Goal: Task Accomplishment & Management: Use online tool/utility

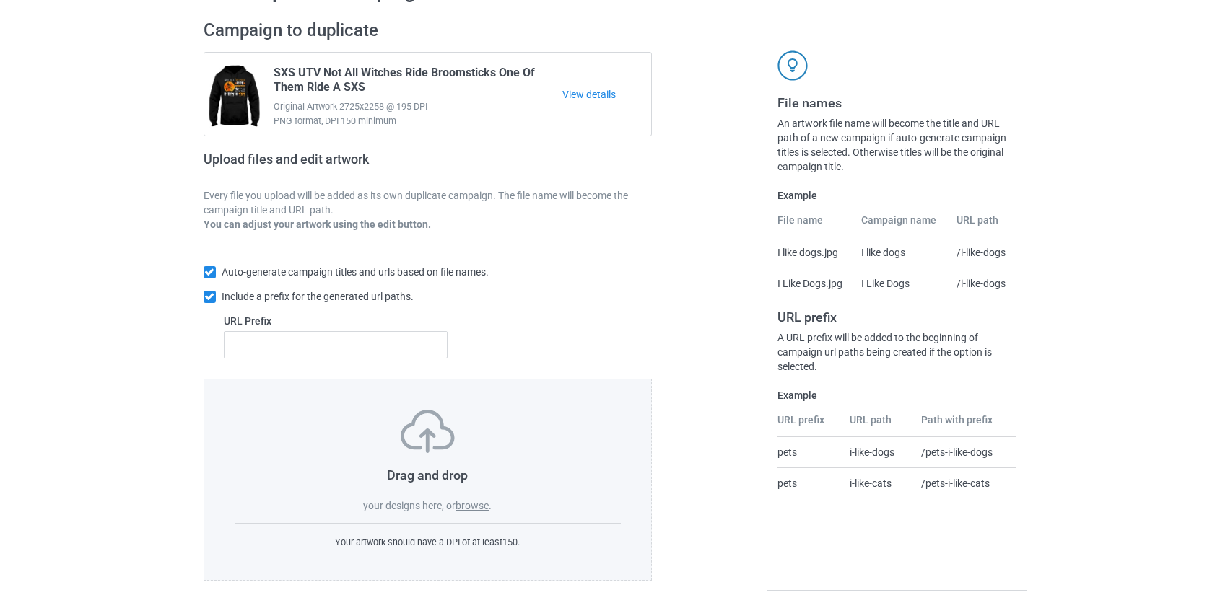
scroll to position [94, 0]
click at [478, 509] on label "browse" at bounding box center [471, 504] width 33 height 12
click at [0, 0] on input "browse" at bounding box center [0, 0] width 0 height 0
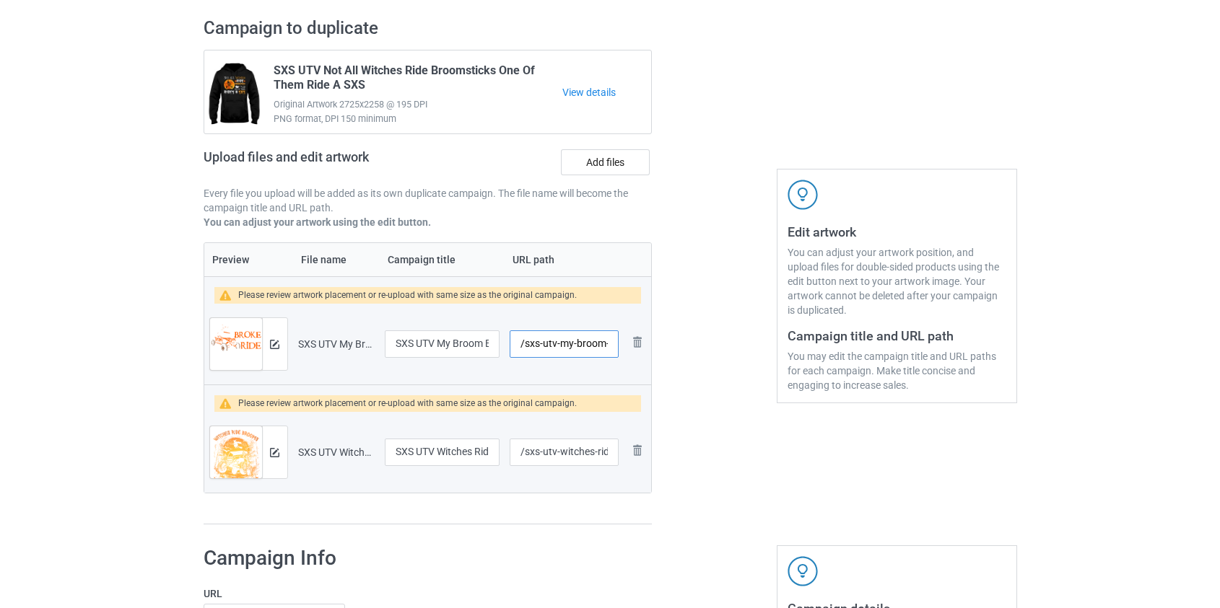
click at [530, 346] on input "/sxs-utv-my-broom-broke" at bounding box center [564, 344] width 108 height 27
click at [549, 345] on input "/utv-my-broom-broke" at bounding box center [564, 344] width 108 height 27
drag, startPoint x: 558, startPoint y: 346, endPoint x: 549, endPoint y: 348, distance: 9.6
click at [549, 348] on input "/utv-my-broom-broke" at bounding box center [564, 344] width 108 height 27
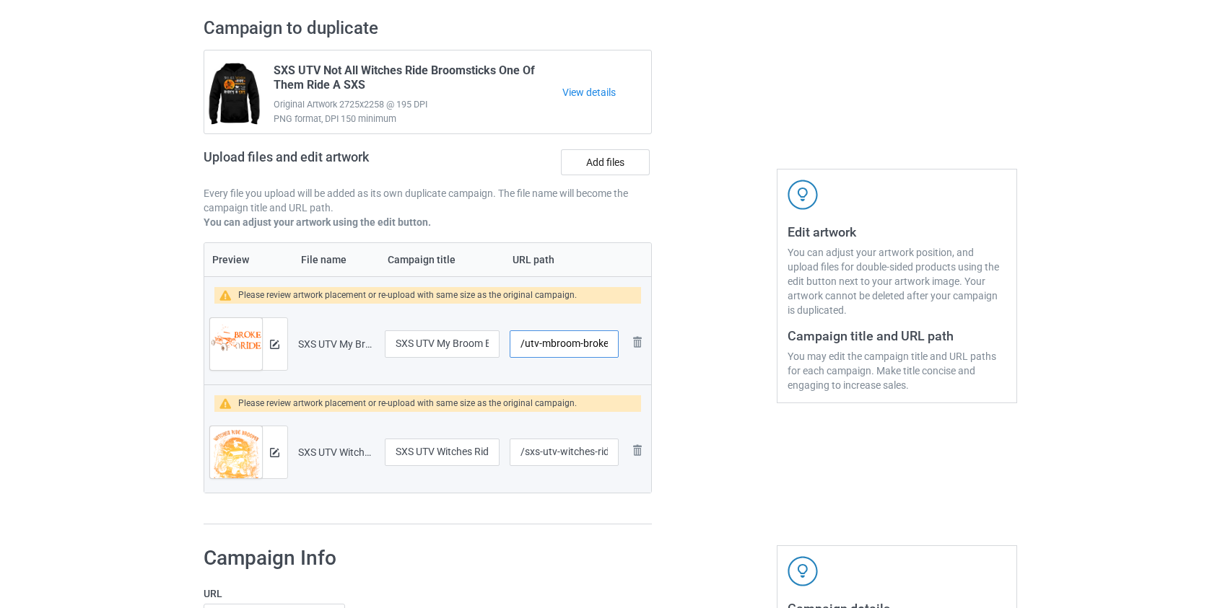
drag, startPoint x: 577, startPoint y: 347, endPoint x: 764, endPoint y: 357, distance: 187.2
click at [774, 365] on div "Campaign to duplicate SXS UTV Not All Witches Ride Broomsticks One Of Them Ride…" at bounding box center [610, 271] width 834 height 528
type input "/utv-mbroom"
click at [534, 450] on input "/sxs-utv-witches-ride-brooms-i-ride-my-sxs" at bounding box center [564, 452] width 108 height 27
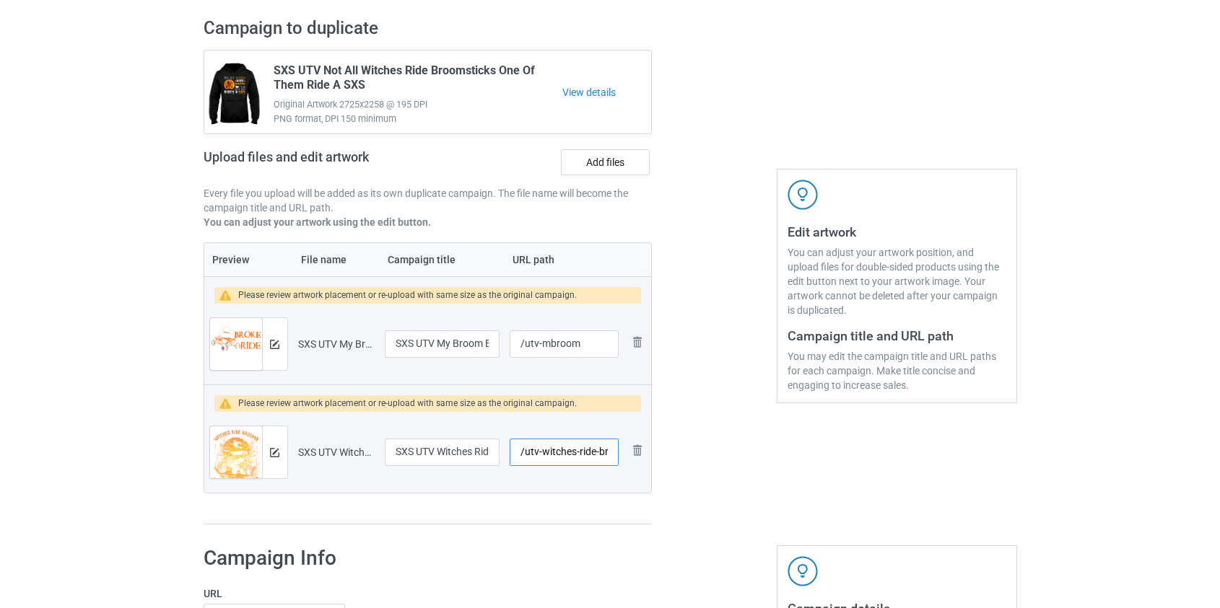
scroll to position [0, 85]
drag, startPoint x: 575, startPoint y: 449, endPoint x: 774, endPoint y: 476, distance: 201.1
click at [780, 482] on div "Campaign to duplicate SXS UTV Not All Witches Ride Broomsticks One Of Them Ride…" at bounding box center [610, 271] width 834 height 528
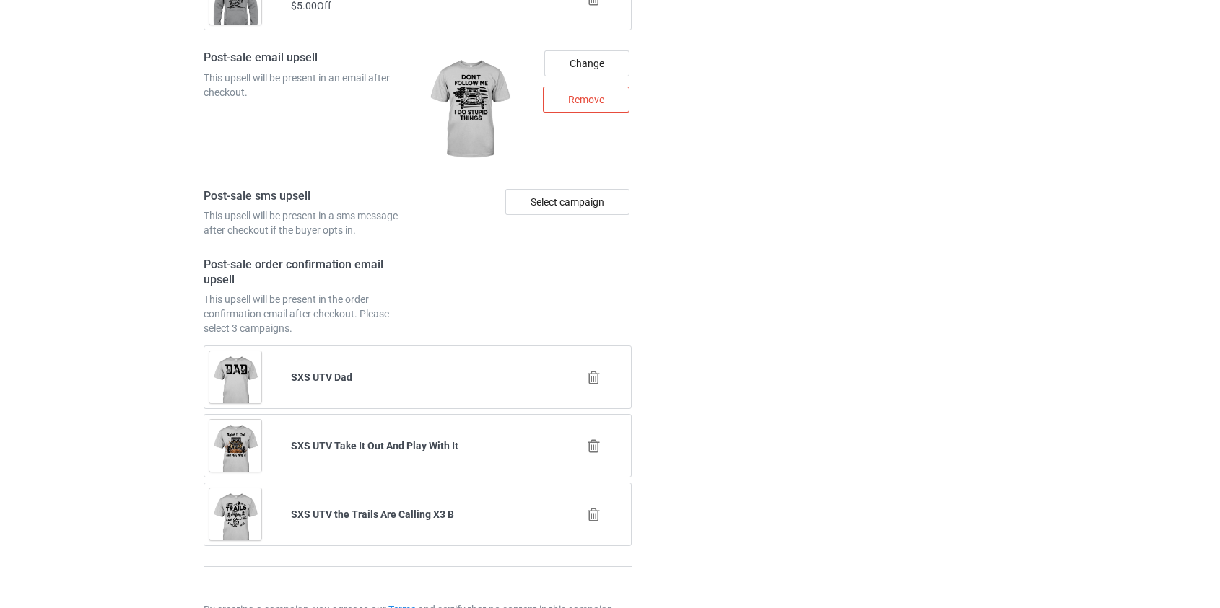
scroll to position [2152, 0]
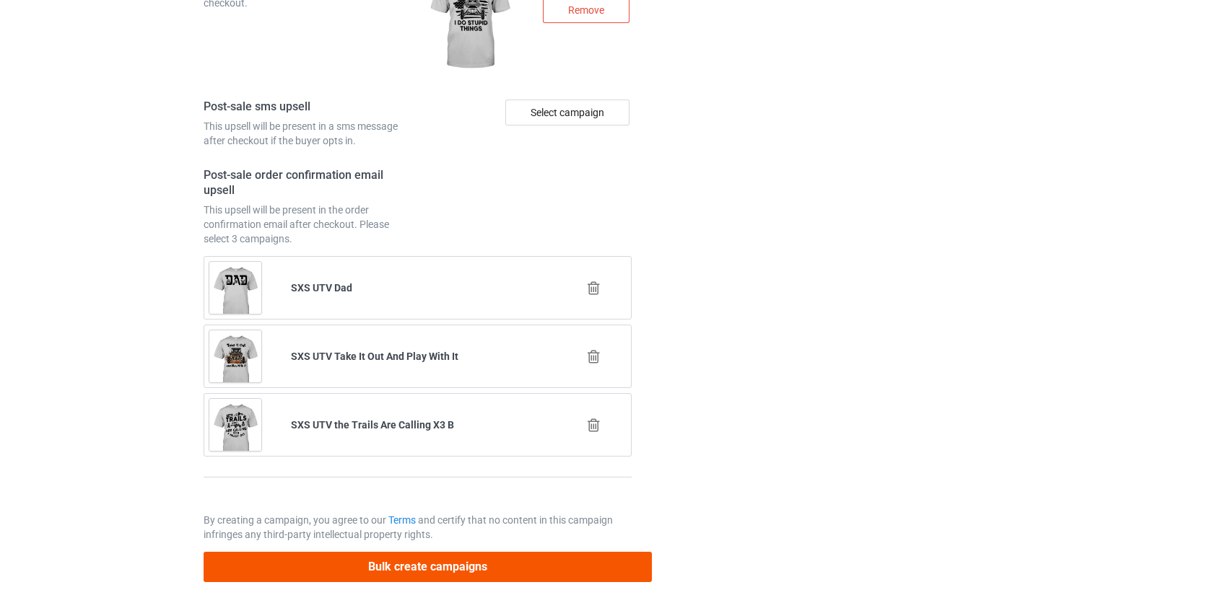
type input "/witches-sxs"
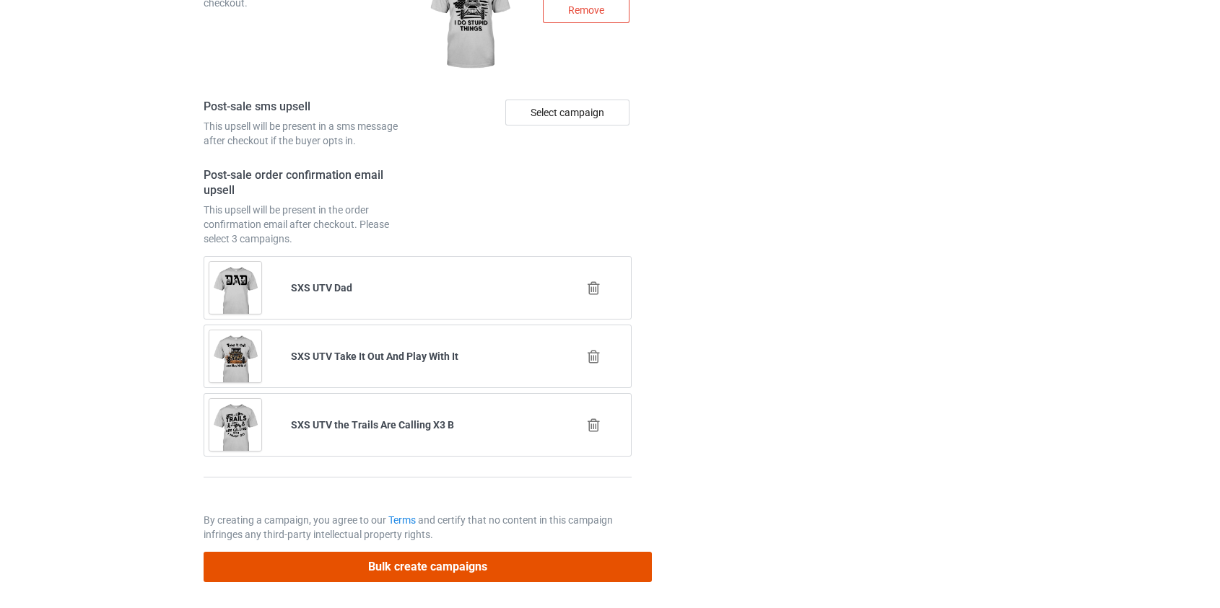
click at [409, 562] on button "Bulk create campaigns" at bounding box center [428, 567] width 449 height 30
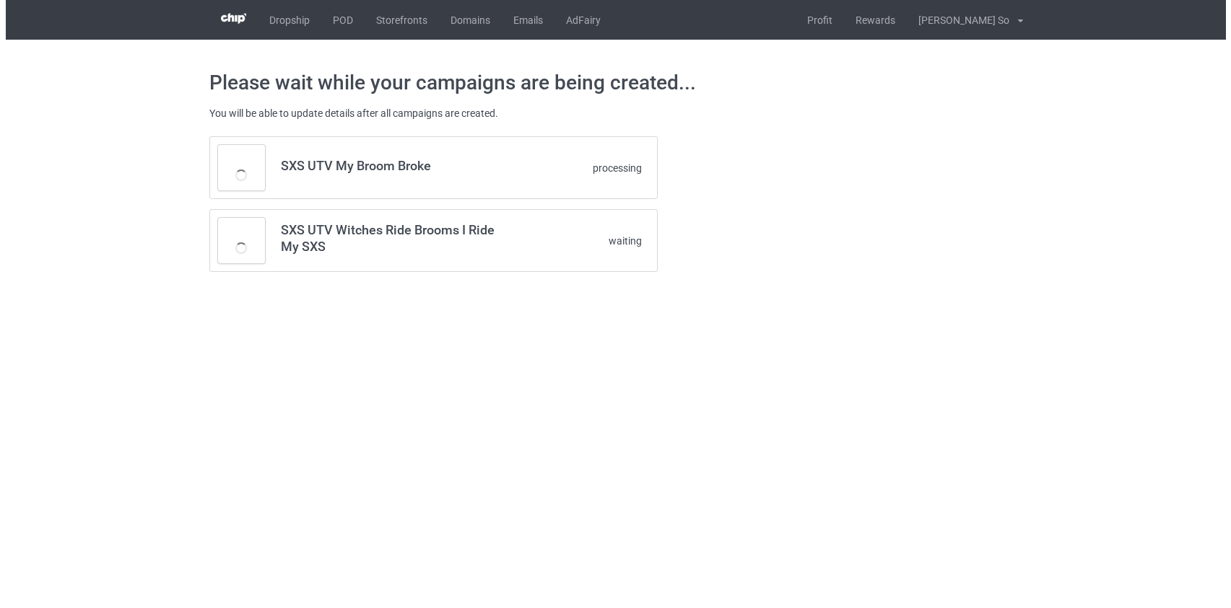
scroll to position [0, 0]
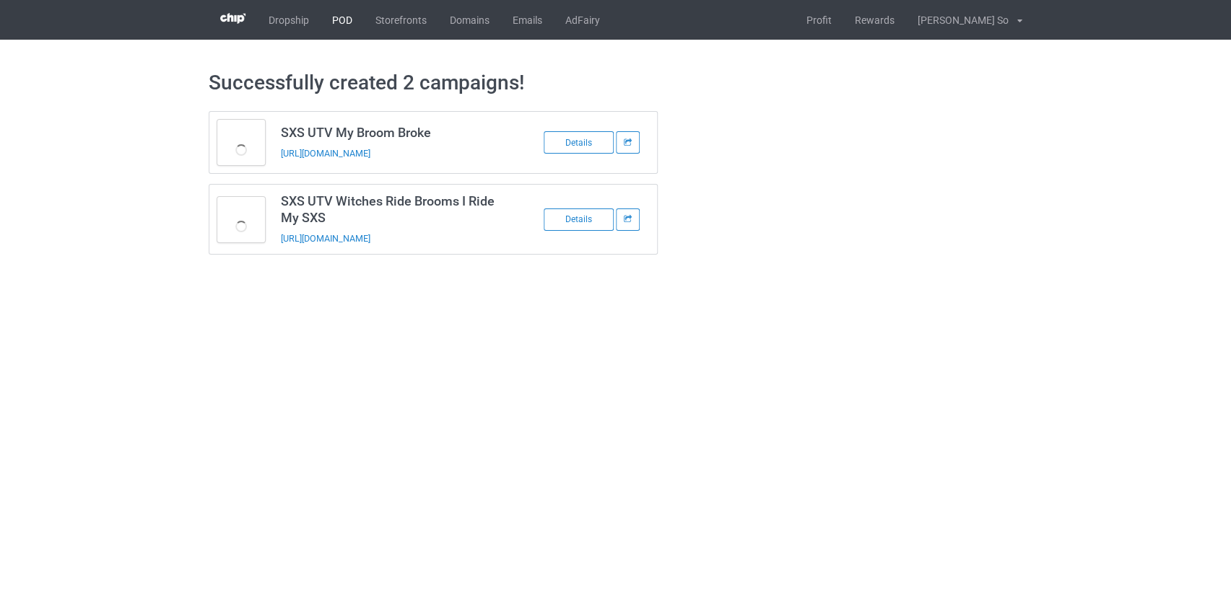
click at [338, 14] on link "POD" at bounding box center [341, 20] width 43 height 40
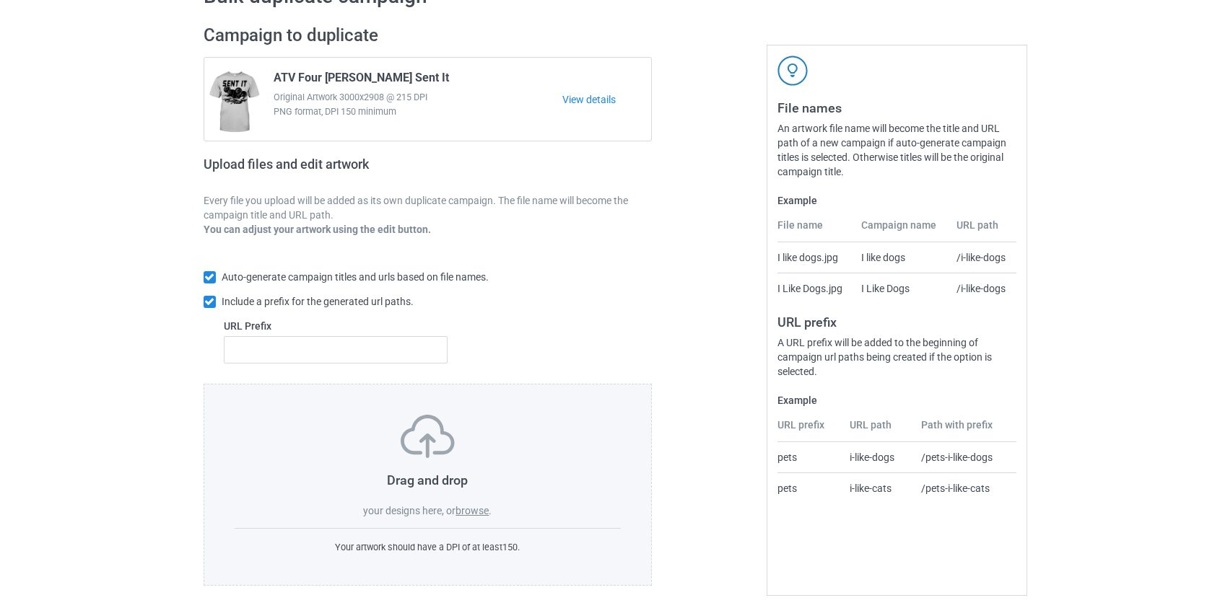
scroll to position [94, 0]
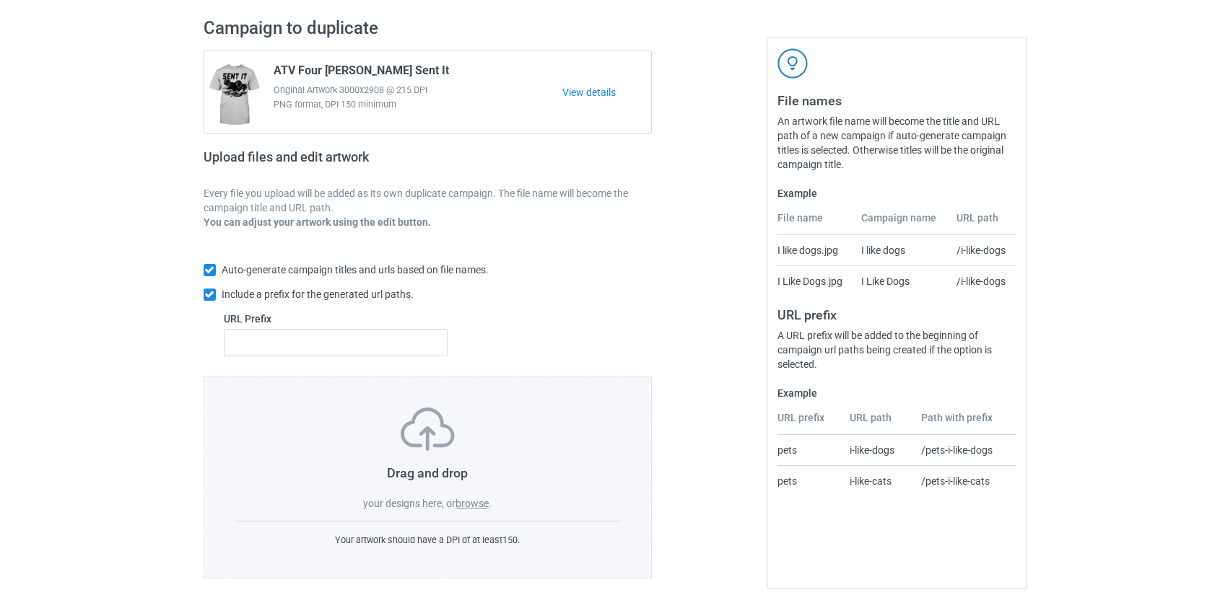
click at [466, 504] on label "browse" at bounding box center [471, 504] width 33 height 12
click at [0, 0] on input "browse" at bounding box center [0, 0] width 0 height 0
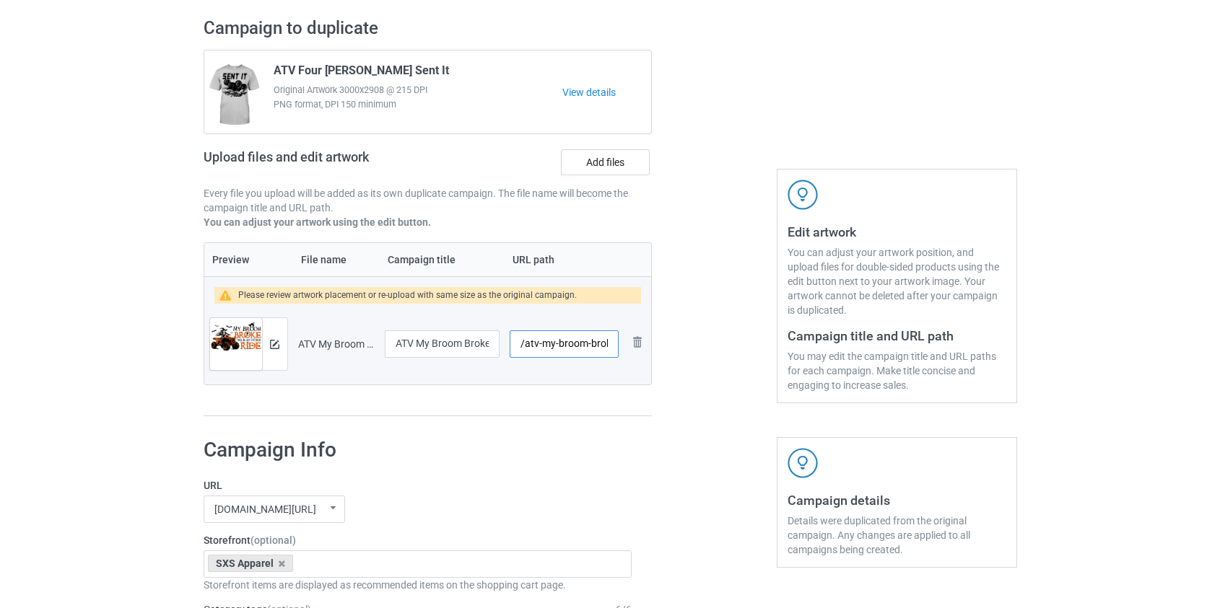
drag, startPoint x: 547, startPoint y: 344, endPoint x: 556, endPoint y: 346, distance: 9.6
click at [556, 346] on input "/atv-my-broom-broke-this-is-my-other-ride" at bounding box center [564, 344] width 108 height 27
drag, startPoint x: 571, startPoint y: 340, endPoint x: 710, endPoint y: 350, distance: 139.7
click at [710, 350] on div "Campaign to duplicate ATV Four Wheeler Sent It Original Artwork 3000x2908 @ 215…" at bounding box center [610, 217] width 834 height 420
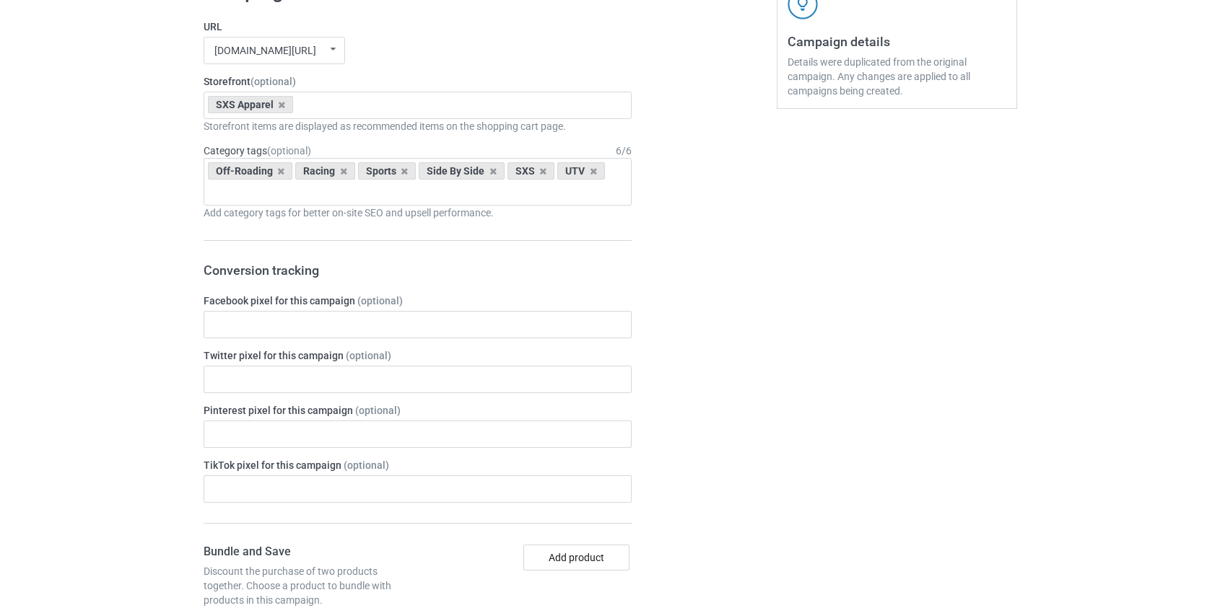
scroll to position [0, 0]
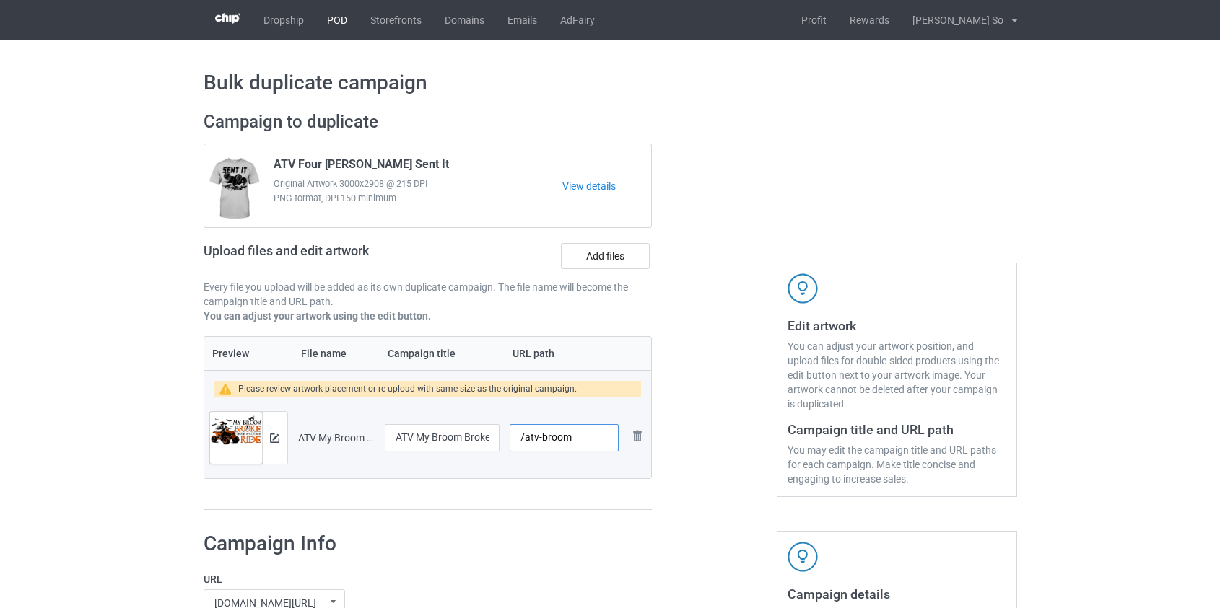
type input "/atv-broom"
click at [326, 19] on link "POD" at bounding box center [336, 20] width 43 height 40
click at [339, 20] on link "POD" at bounding box center [336, 20] width 43 height 40
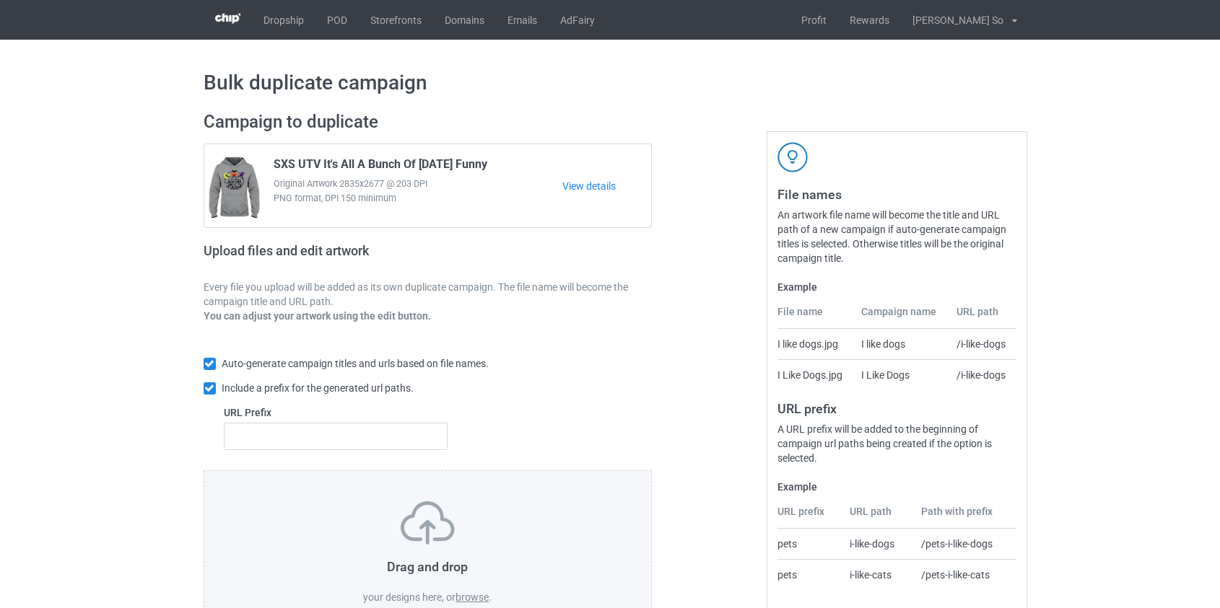
click at [469, 594] on label "browse" at bounding box center [471, 598] width 33 height 12
click at [0, 0] on input "browse" at bounding box center [0, 0] width 0 height 0
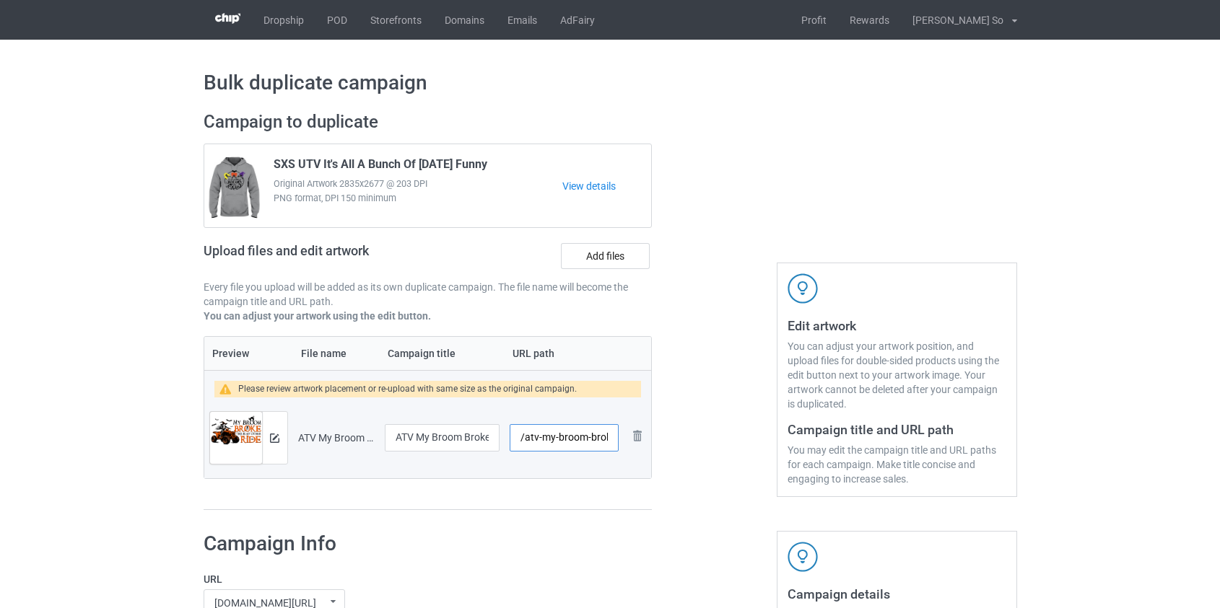
click at [546, 440] on input "/atv-my-broom-broke-this-is-my-other-ride" at bounding box center [564, 437] width 108 height 27
drag, startPoint x: 598, startPoint y: 437, endPoint x: 982, endPoint y: 434, distance: 384.0
click at [982, 434] on div "Campaign to duplicate SXS UTV It's All A Bunch Of Halloween Funny Original Artw…" at bounding box center [610, 311] width 834 height 420
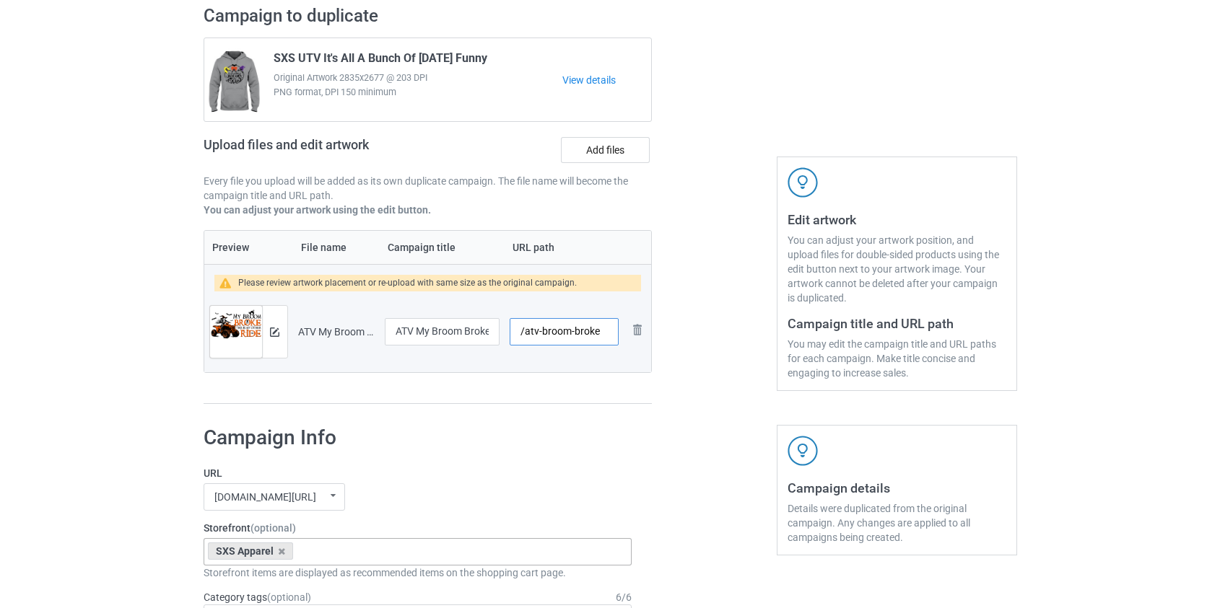
scroll to position [393, 0]
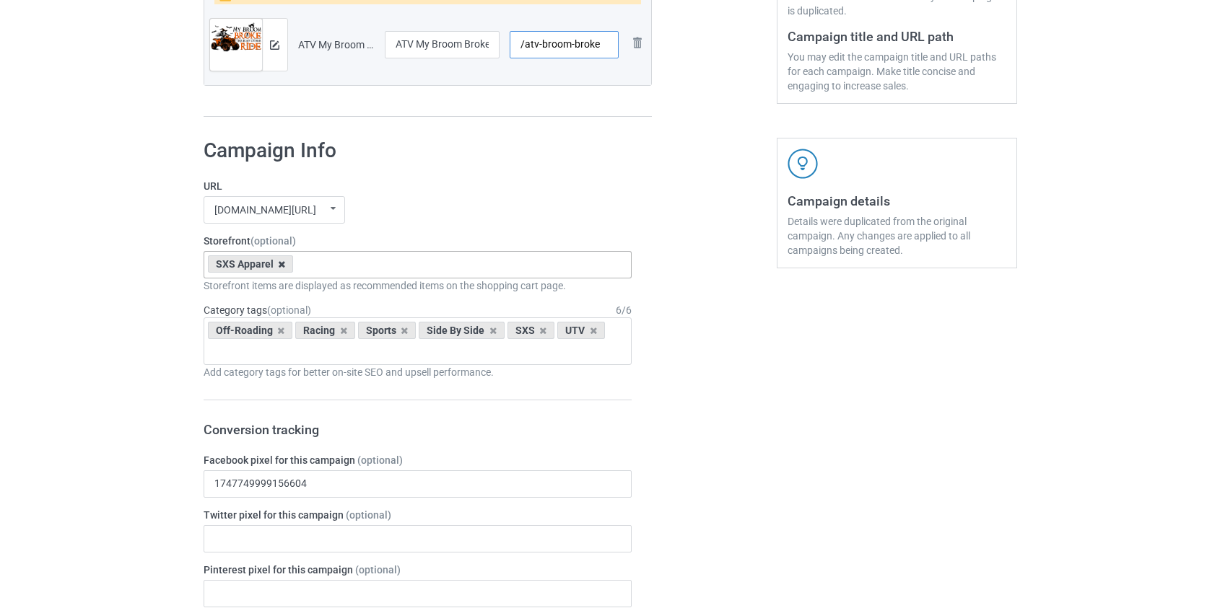
type input "/atv-broom-broke"
click at [283, 262] on icon at bounding box center [281, 264] width 7 height 9
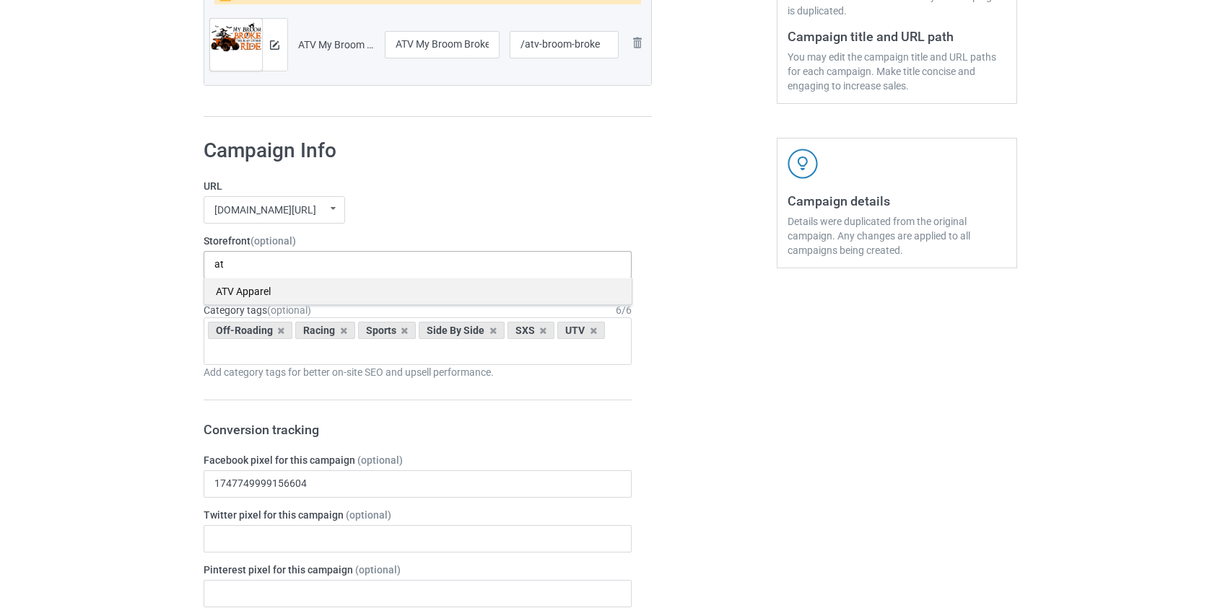
type input "at"
click at [313, 287] on div "ATV Apparel" at bounding box center [417, 291] width 427 height 27
click at [324, 296] on div "No result found" at bounding box center [417, 291] width 427 height 27
click at [590, 328] on icon at bounding box center [593, 330] width 7 height 9
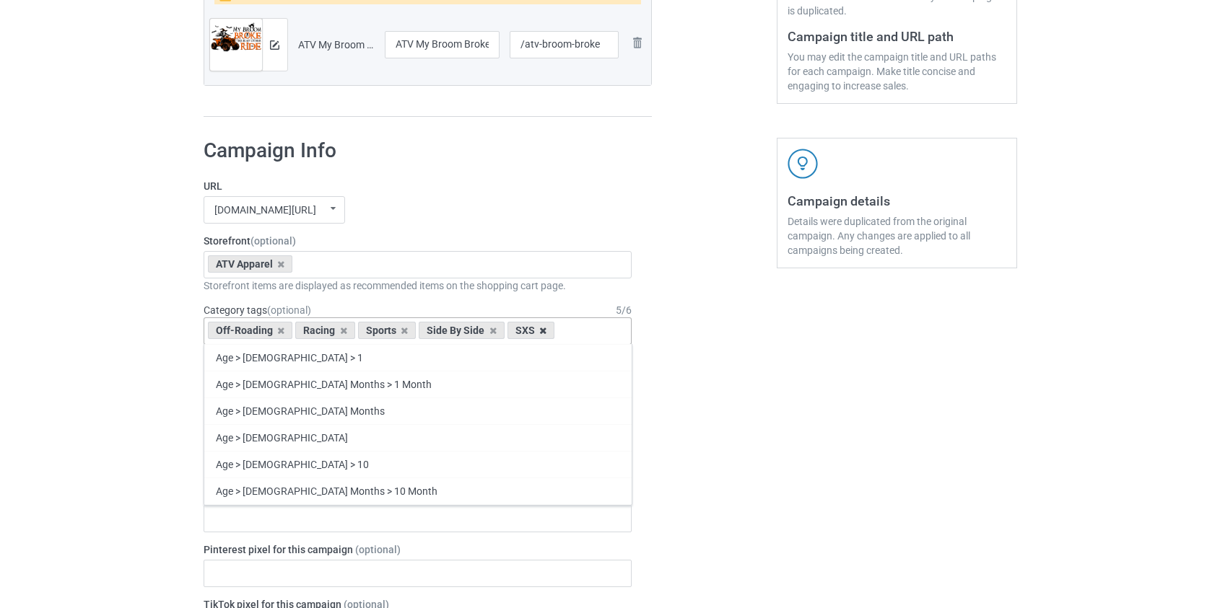
click at [541, 331] on icon at bounding box center [542, 330] width 7 height 9
click at [522, 331] on input "text" at bounding box center [520, 331] width 22 height 12
click at [513, 334] on input "text" at bounding box center [520, 331] width 22 height 12
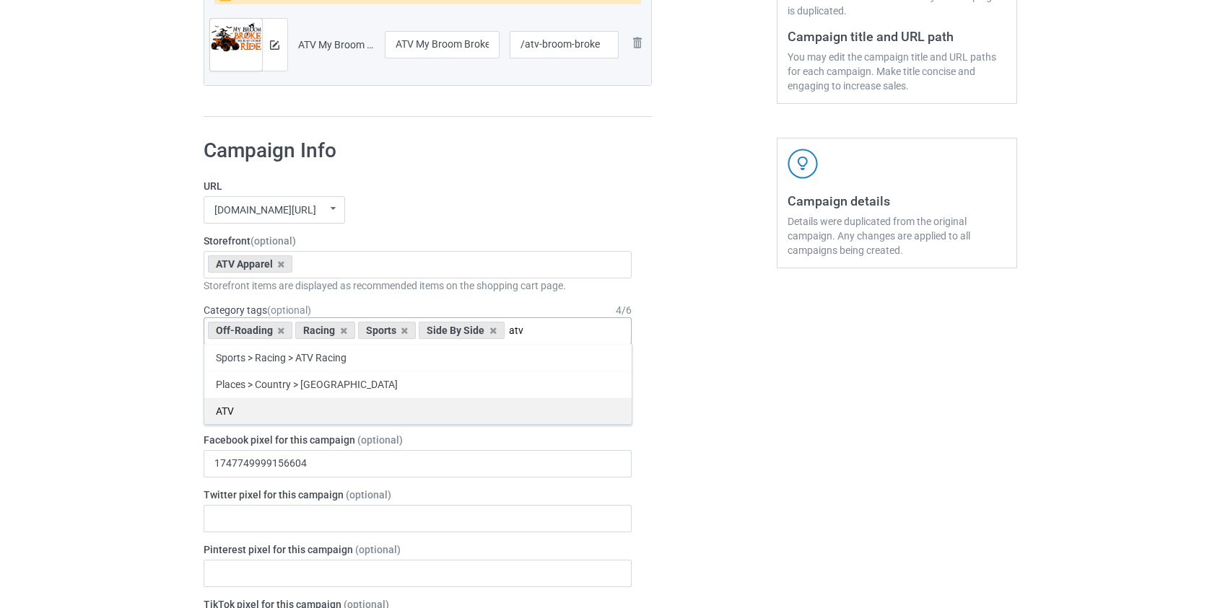
type input "atv"
click at [297, 419] on div "ATV" at bounding box center [417, 411] width 427 height 27
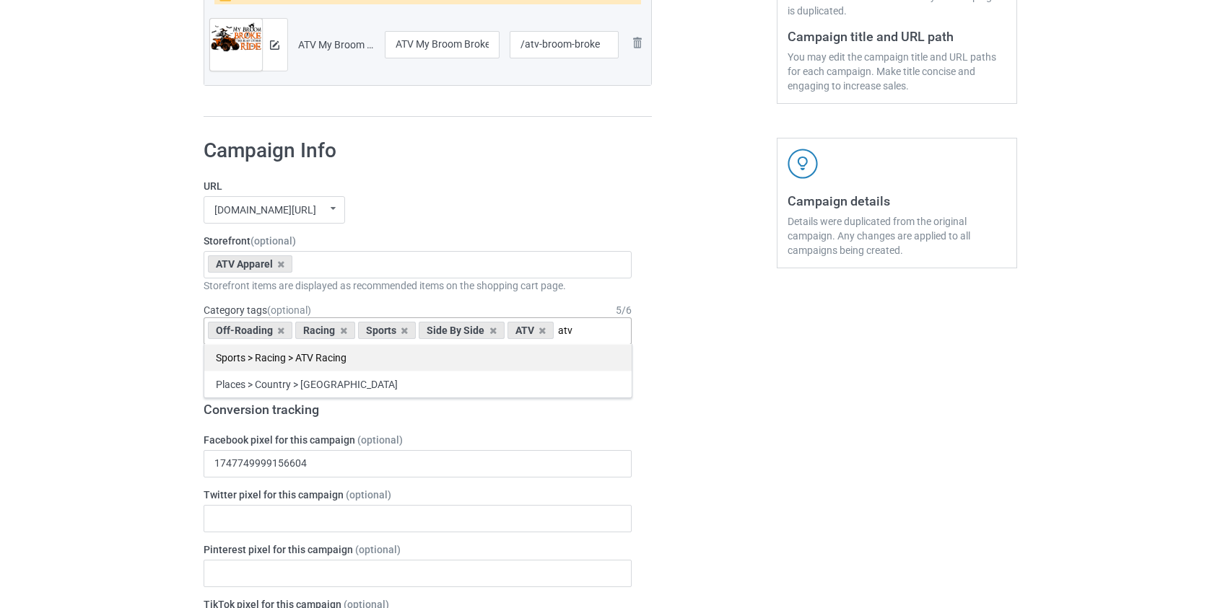
type input "atv"
click at [323, 360] on div "Sports > Racing > ATV Racing" at bounding box center [417, 357] width 427 height 27
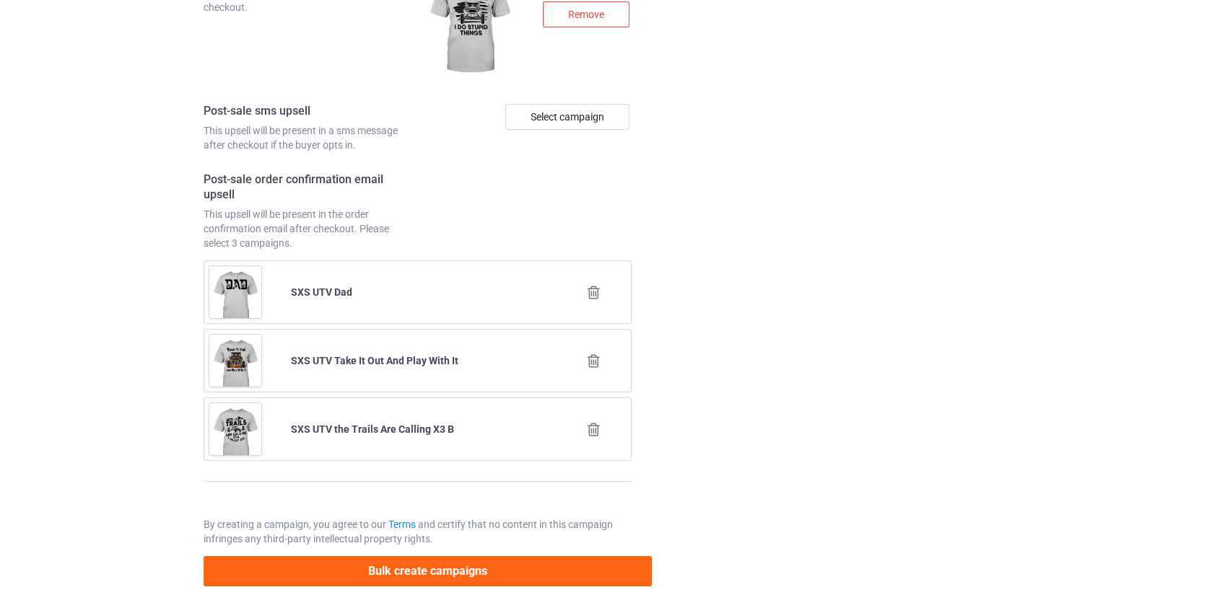
scroll to position [2043, 0]
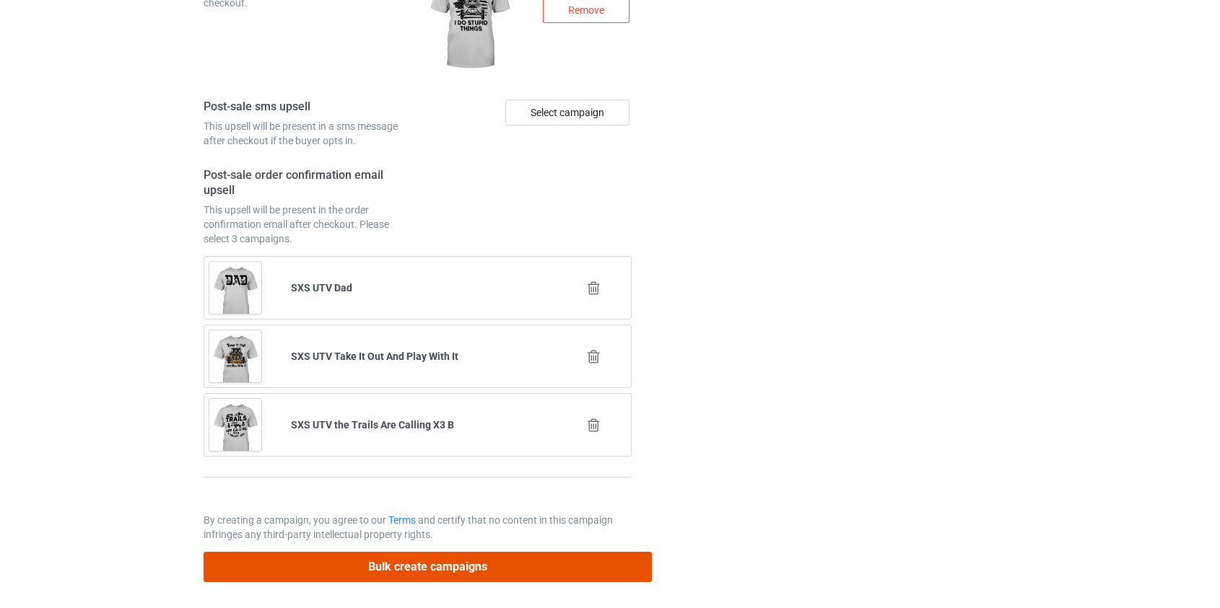
click at [445, 572] on button "Bulk create campaigns" at bounding box center [428, 567] width 449 height 30
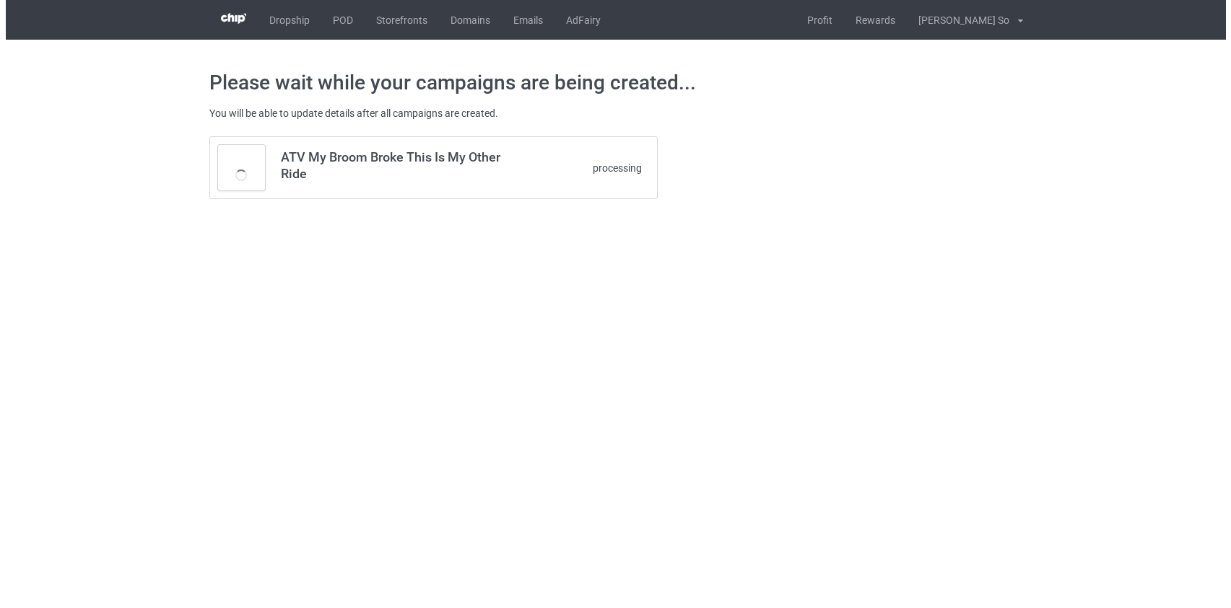
scroll to position [0, 0]
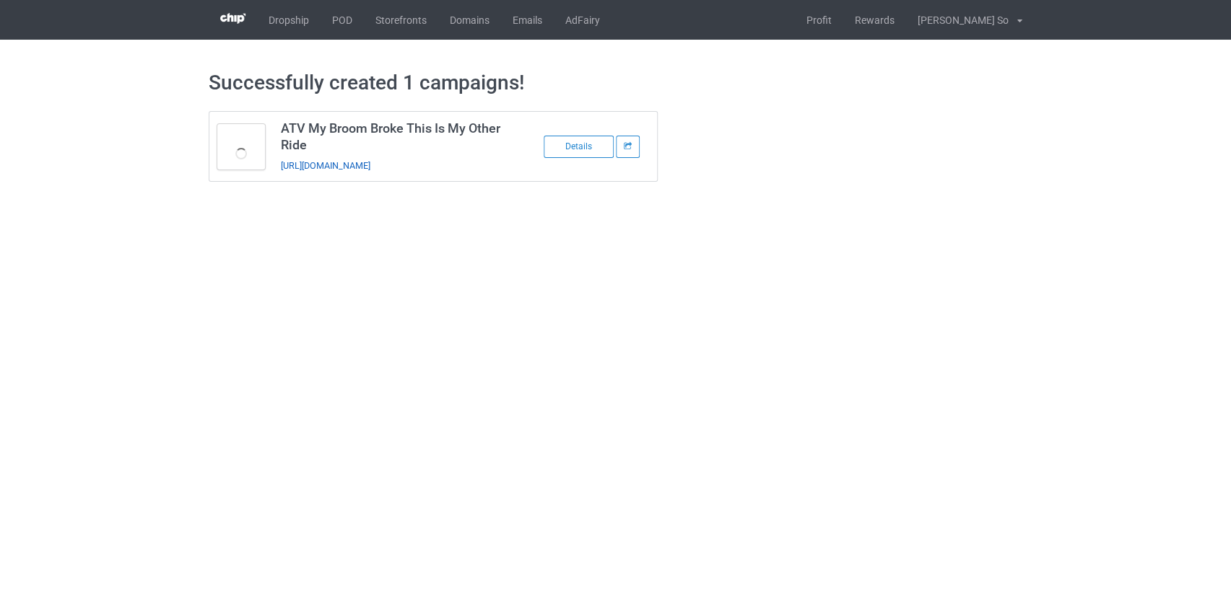
drag, startPoint x: 382, startPoint y: 162, endPoint x: 388, endPoint y: 169, distance: 9.7
click at [370, 169] on link "https://www.fieldfitx.com/atv-broom-broke" at bounding box center [326, 165] width 90 height 11
